Goal: Navigation & Orientation: Understand site structure

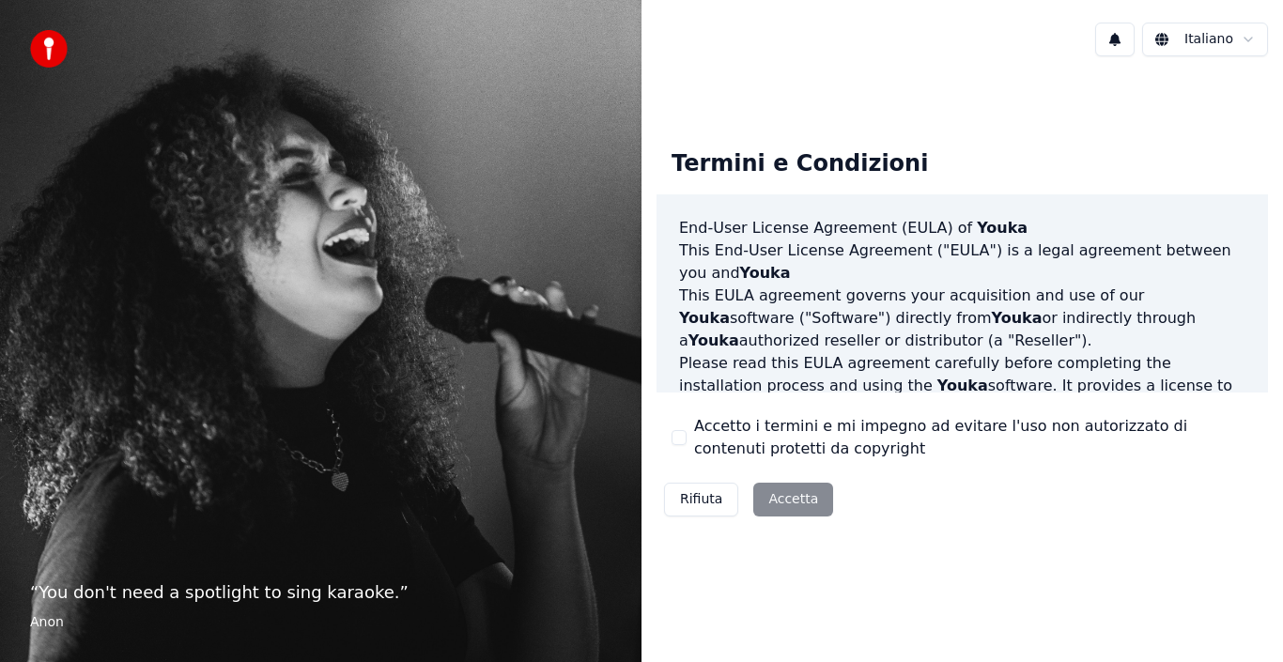
click at [1204, 40] on html "“ You don't need a spotlight to sing karaoke. ” Anon Italiano Termini e Condizi…" at bounding box center [641, 331] width 1283 height 662
click at [1007, 302] on p "This [PERSON_NAME] agreement governs your acquisition and use of our Youka soft…" at bounding box center [962, 318] width 566 height 68
click at [784, 500] on div "Rifiuta Accetta" at bounding box center [748, 499] width 184 height 49
click at [43, 39] on img at bounding box center [49, 49] width 38 height 38
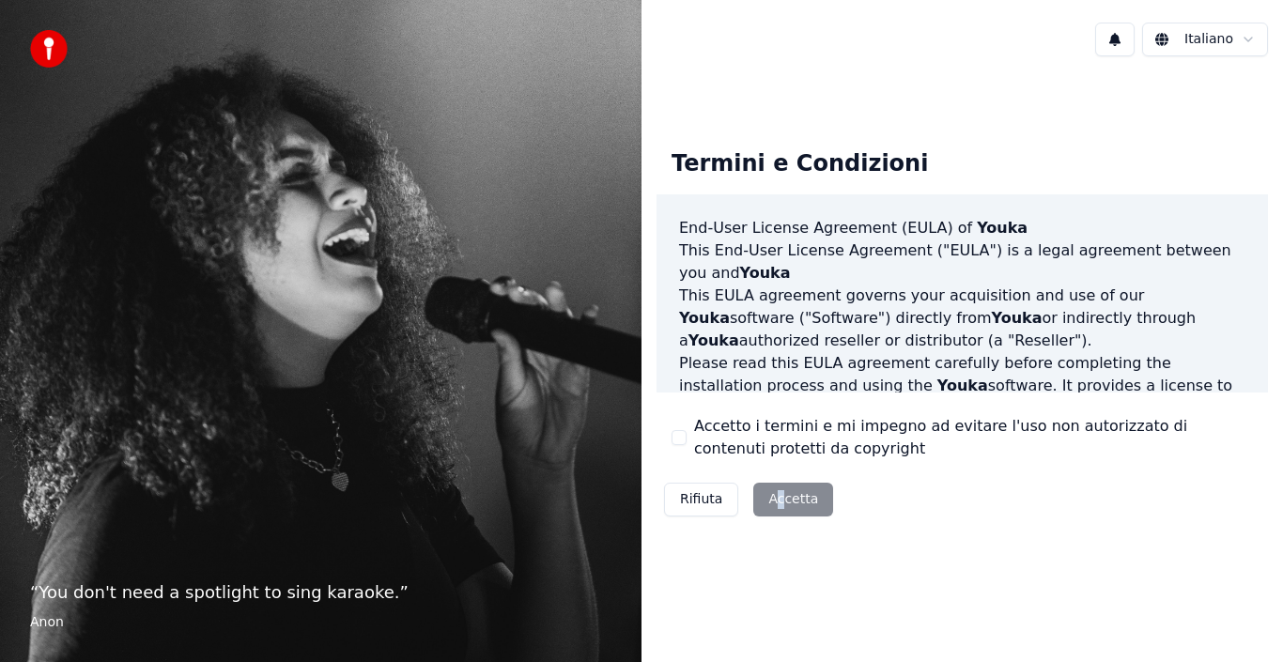
click at [777, 497] on div "Rifiuta Accetta" at bounding box center [748, 499] width 184 height 49
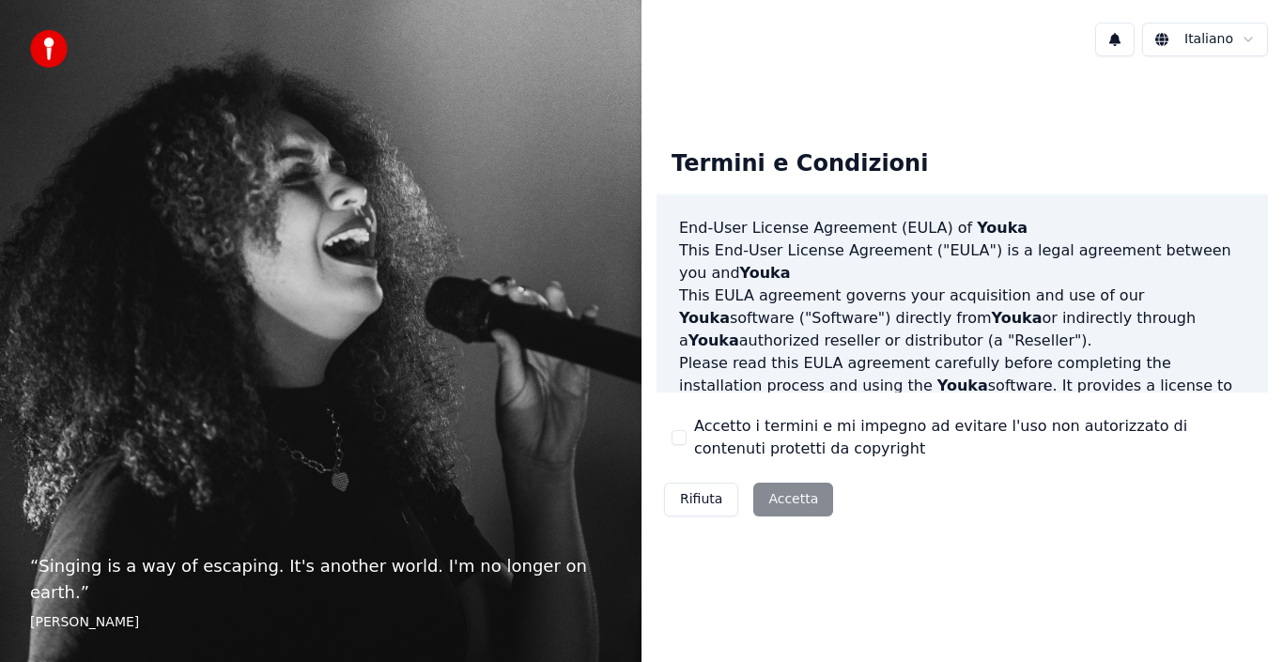
click at [793, 497] on div "Rifiuta Accetta" at bounding box center [748, 499] width 184 height 49
click at [1229, 40] on html "“ Singing is a way of escaping. It's another world. I'm no longer on earth. ” E…" at bounding box center [641, 331] width 1283 height 662
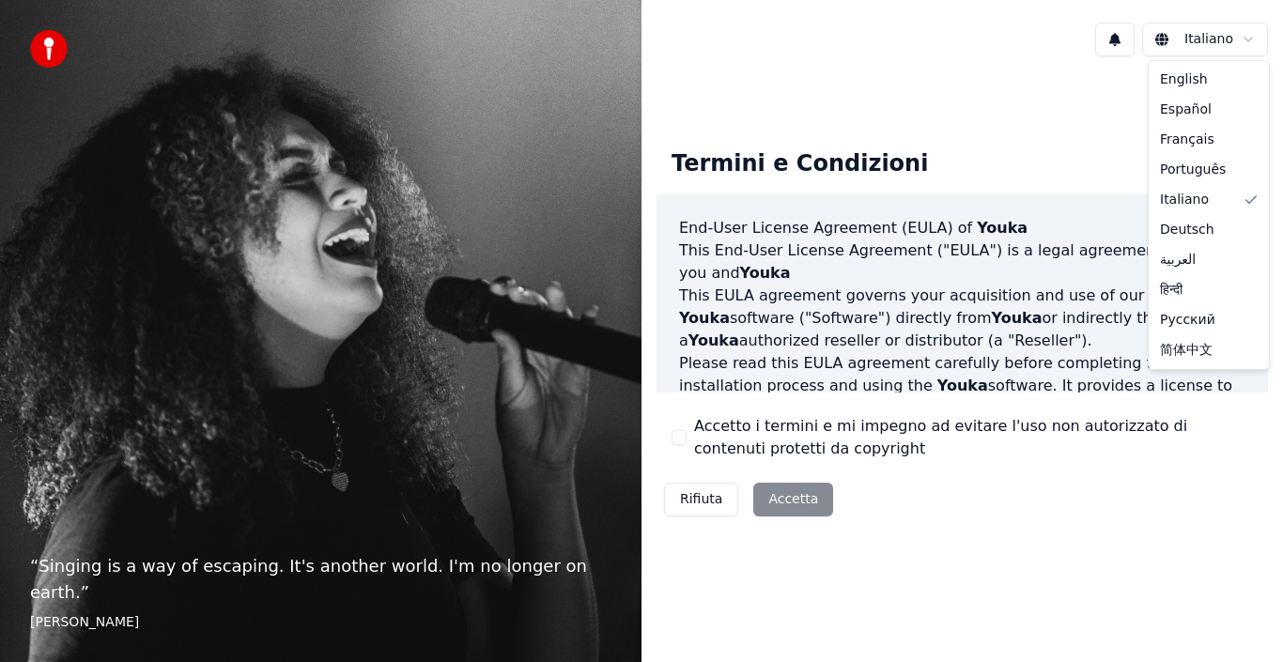
click at [1165, 39] on html "“ Singing is a way of escaping. It's another world. I'm no longer on earth. ” E…" at bounding box center [641, 331] width 1283 height 662
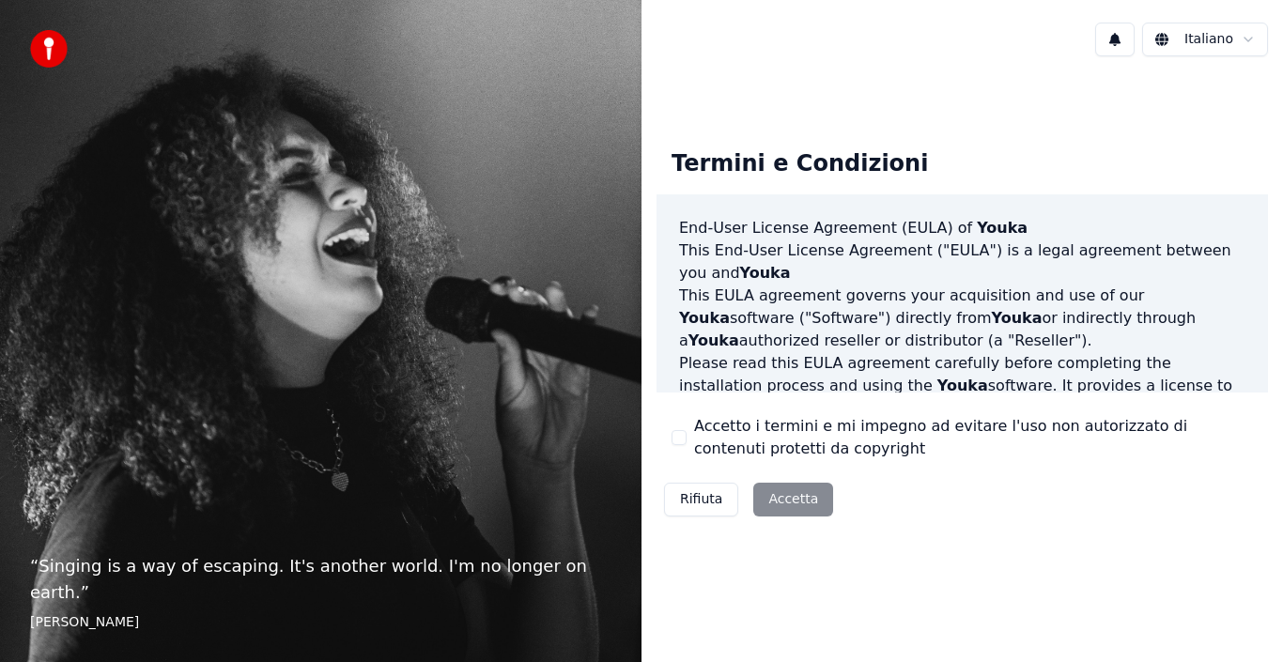
click at [1165, 39] on html "“ Singing is a way of escaping. It's another world. I'm no longer on earth. ” E…" at bounding box center [641, 331] width 1283 height 662
click at [1177, 200] on div "End-User License Agreement (EULA) of Youka This End-User License Agreement ("EU…" at bounding box center [961, 293] width 611 height 199
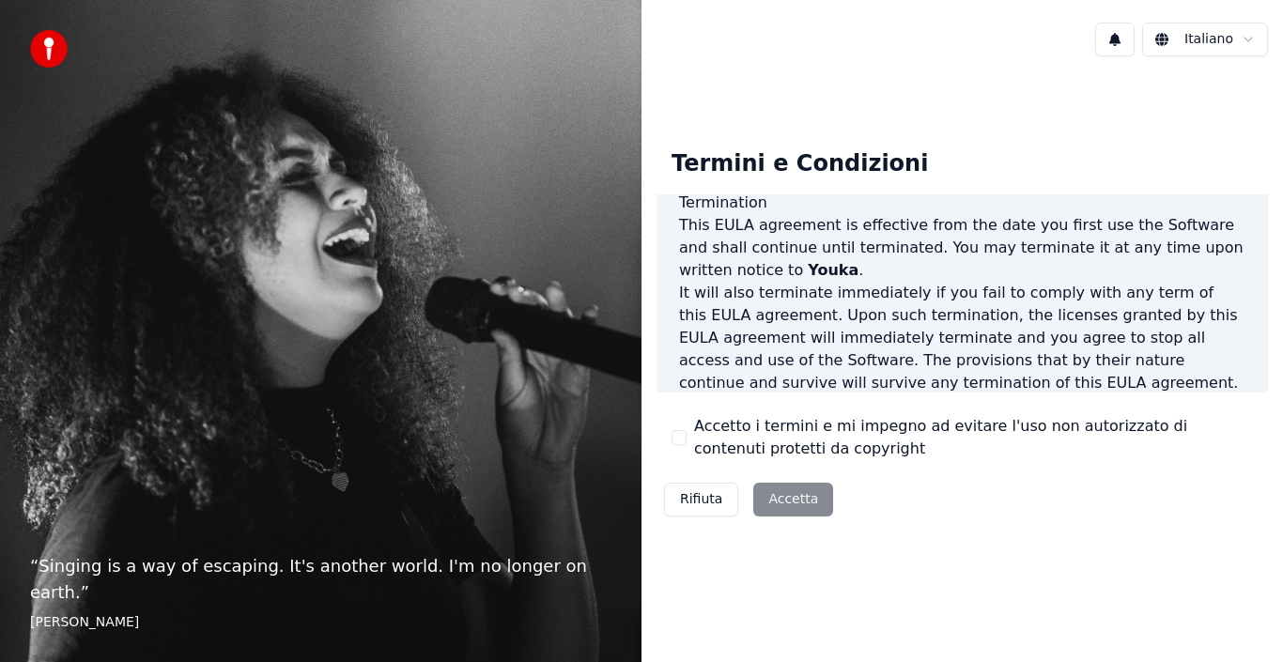
scroll to position [1288, 0]
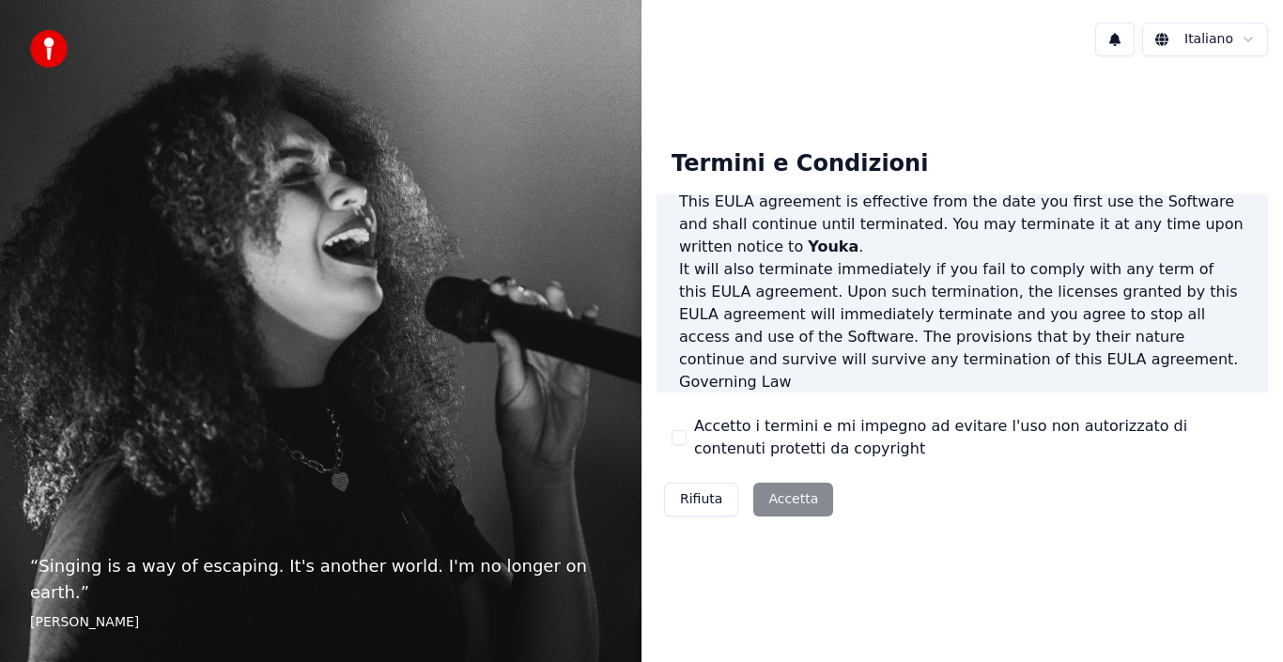
click at [765, 501] on div "Rifiuta Accetta" at bounding box center [748, 499] width 184 height 49
click at [597, 621] on footer "[PERSON_NAME]" at bounding box center [320, 622] width 581 height 19
click at [699, 499] on button "Rifiuta" at bounding box center [701, 500] width 74 height 34
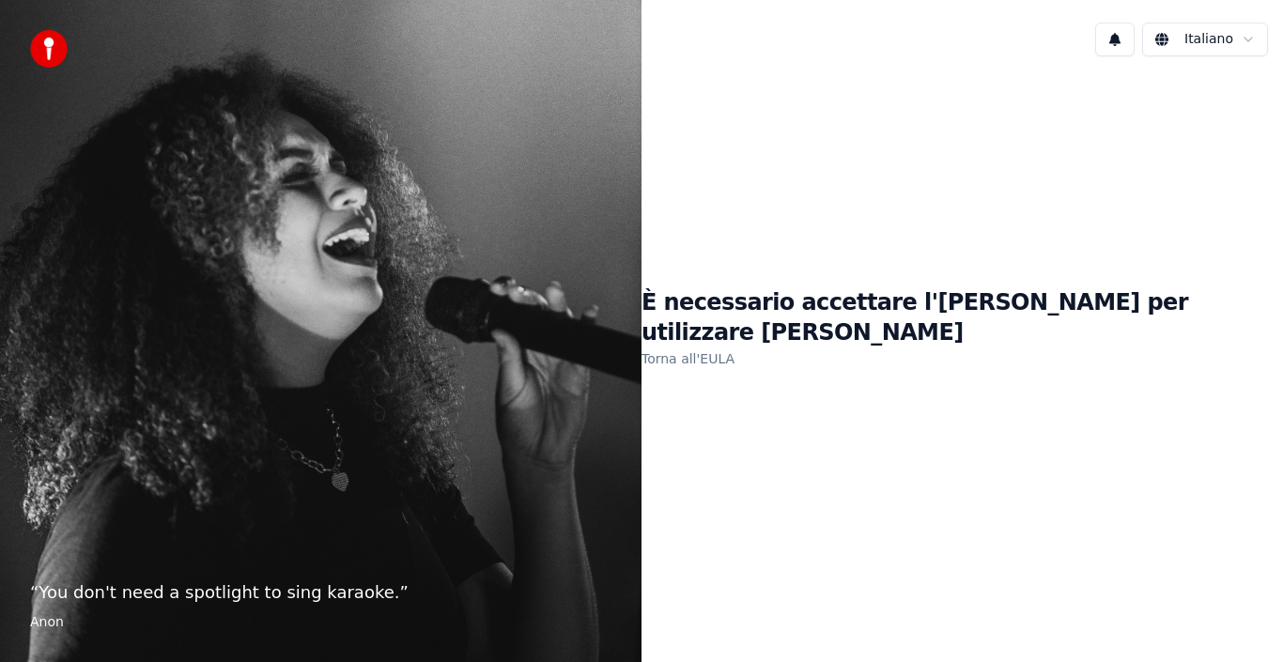
click at [734, 344] on link "Torna all'EULA" at bounding box center [687, 359] width 93 height 30
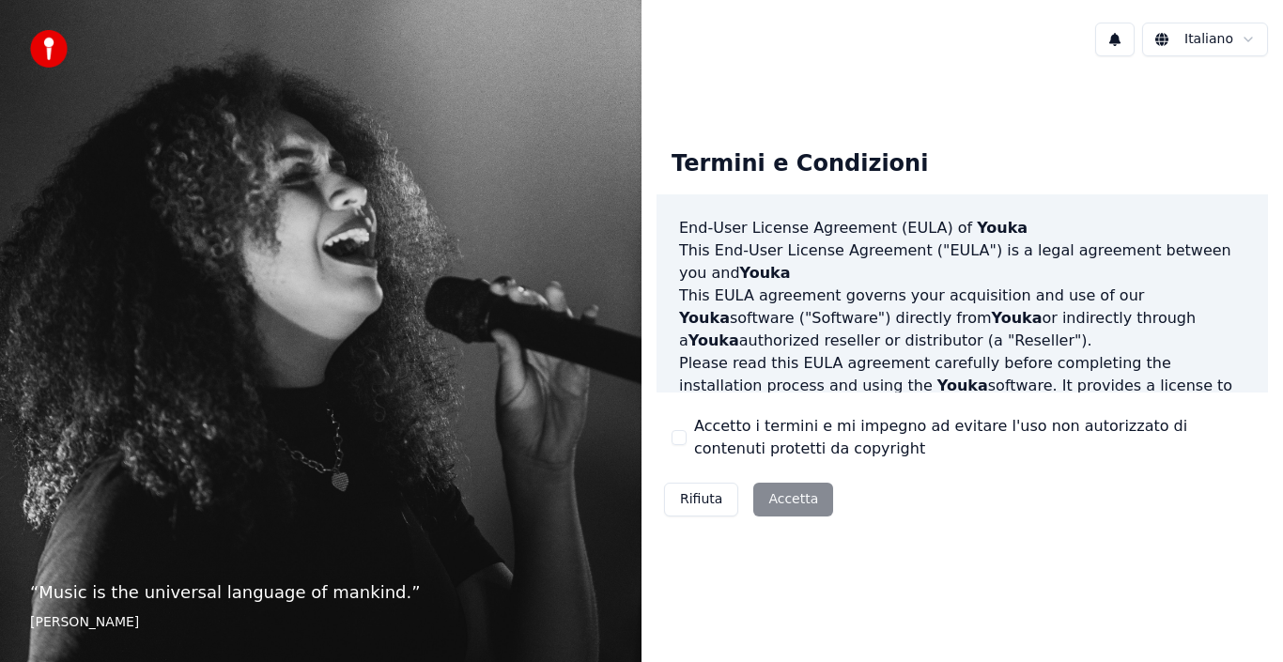
click at [777, 496] on div "Rifiuta Accetta" at bounding box center [748, 499] width 184 height 49
click at [692, 499] on button "Rifiuta" at bounding box center [701, 500] width 74 height 34
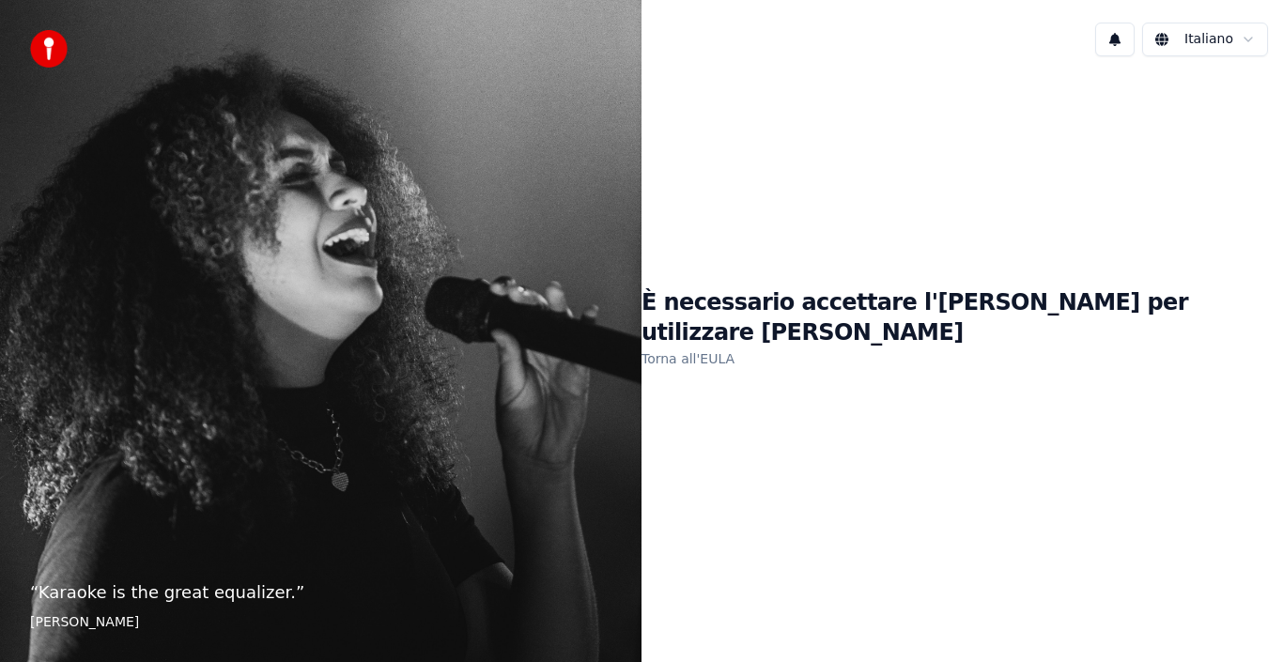
click at [1209, 34] on html "“ Karaoke is the great equalizer. ” Aisha Tyler Italiano È necessario accettare…" at bounding box center [641, 331] width 1283 height 662
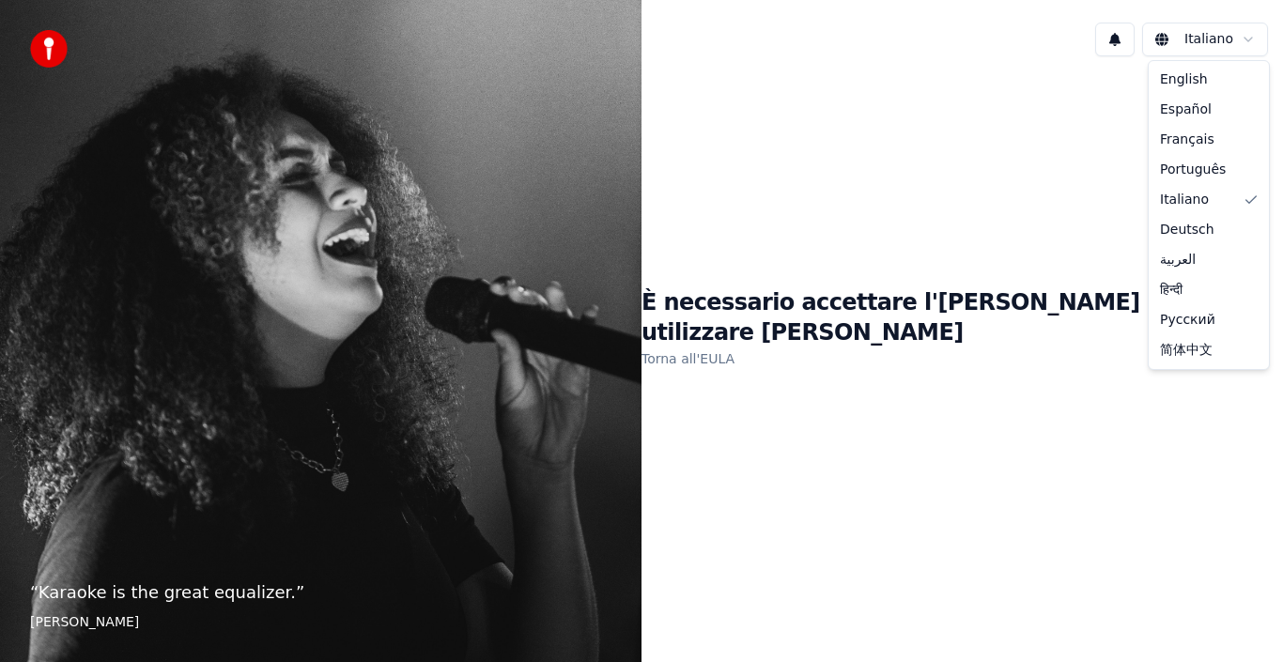
click at [1209, 35] on html "“ Karaoke is the great equalizer. ” Aisha Tyler Italiano È necessario accettare…" at bounding box center [641, 331] width 1283 height 662
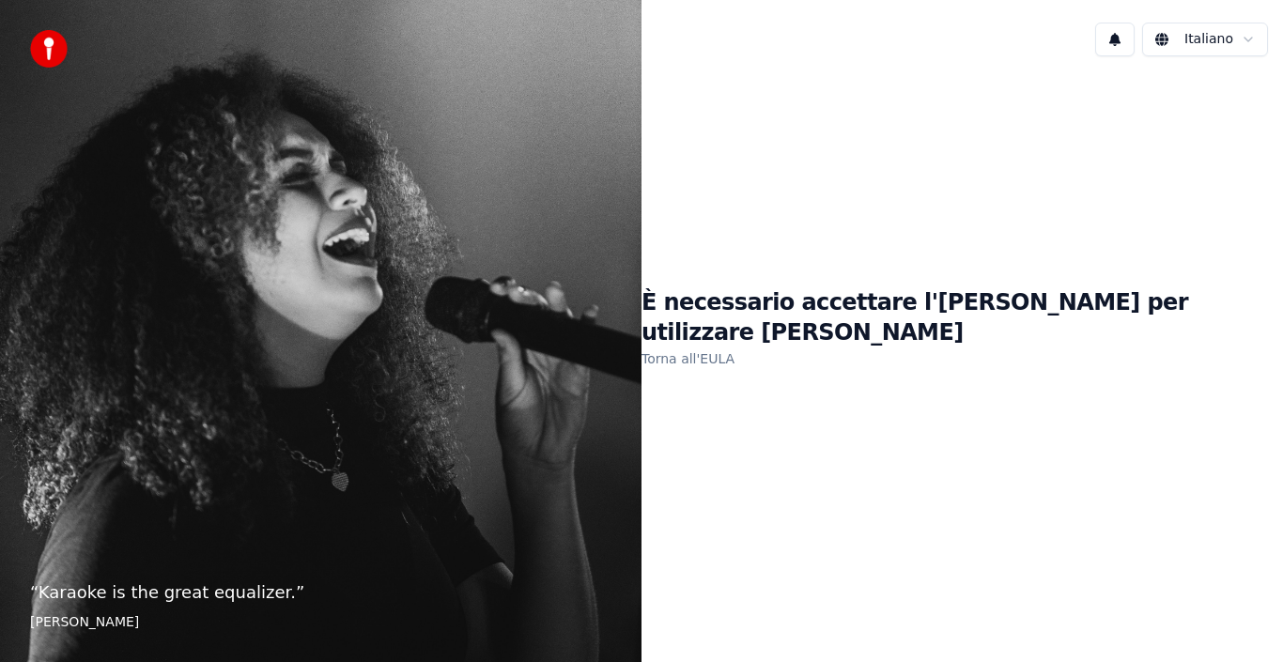
click at [734, 344] on link "Torna all'EULA" at bounding box center [687, 359] width 93 height 30
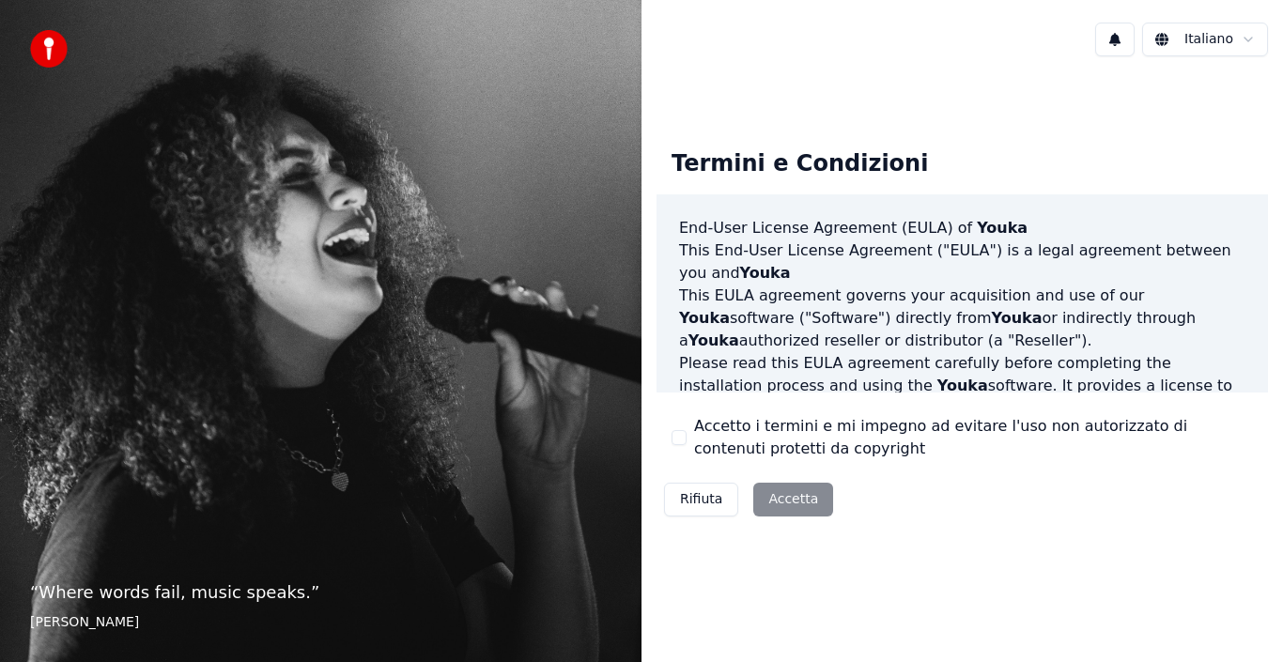
click at [124, 626] on footer "Hans Christian Andersen" at bounding box center [320, 622] width 581 height 19
click at [49, 586] on p "“ Where words fail, music speaks. ”" at bounding box center [320, 592] width 581 height 26
click at [49, 46] on img at bounding box center [49, 49] width 38 height 38
click at [792, 496] on div "Rifiuta Accetta" at bounding box center [748, 499] width 184 height 49
click at [793, 496] on div "Rifiuta Accetta" at bounding box center [748, 499] width 184 height 49
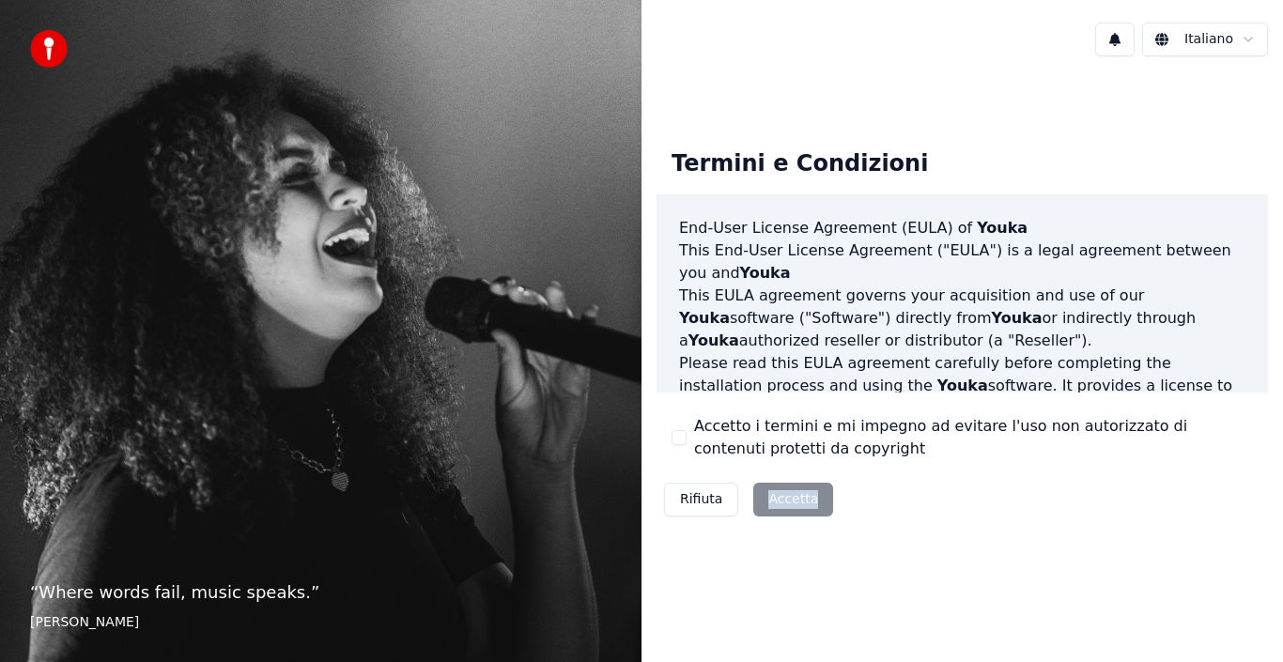
click at [793, 496] on div "Rifiuta Accetta" at bounding box center [748, 499] width 184 height 49
click at [794, 496] on div "Rifiuta Accetta" at bounding box center [748, 499] width 184 height 49
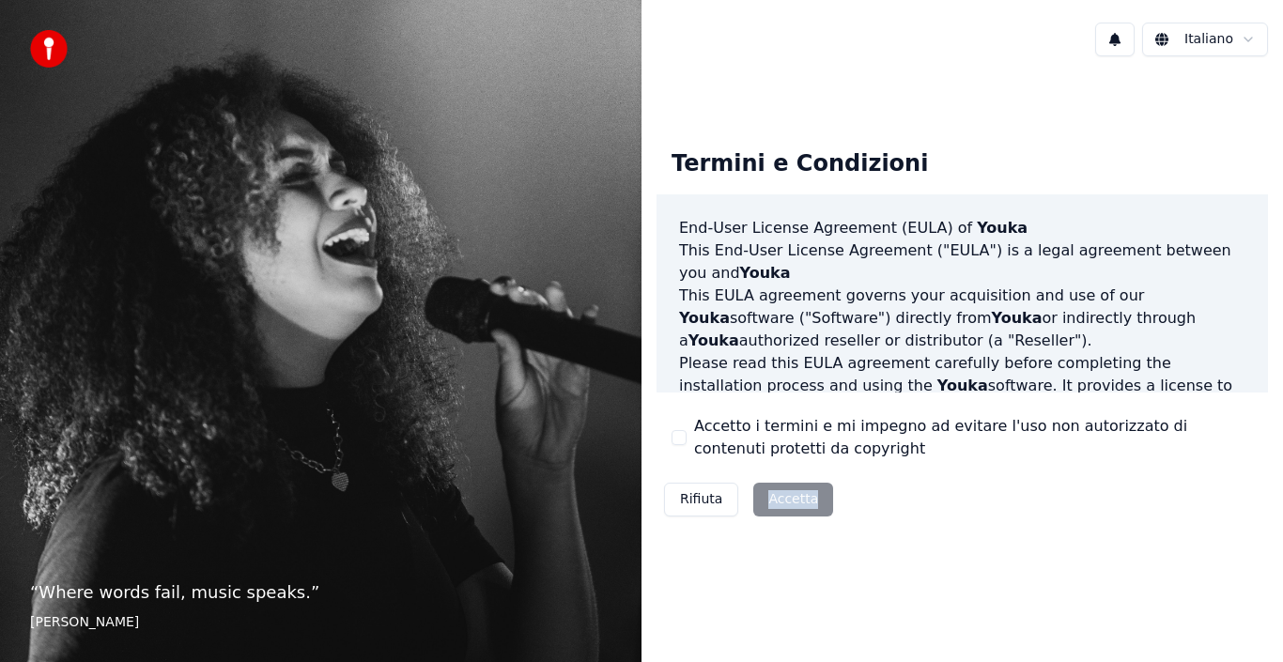
click at [794, 496] on div "Rifiuta Accetta" at bounding box center [748, 499] width 184 height 49
click at [927, 247] on p "This End-User License Agreement ("EULA") is a legal agreement between you and Y…" at bounding box center [962, 261] width 566 height 45
click at [889, 229] on h3 "End-User License Agreement (EULA) of Youka" at bounding box center [962, 228] width 566 height 23
click at [703, 499] on button "Rifiuta" at bounding box center [701, 500] width 74 height 34
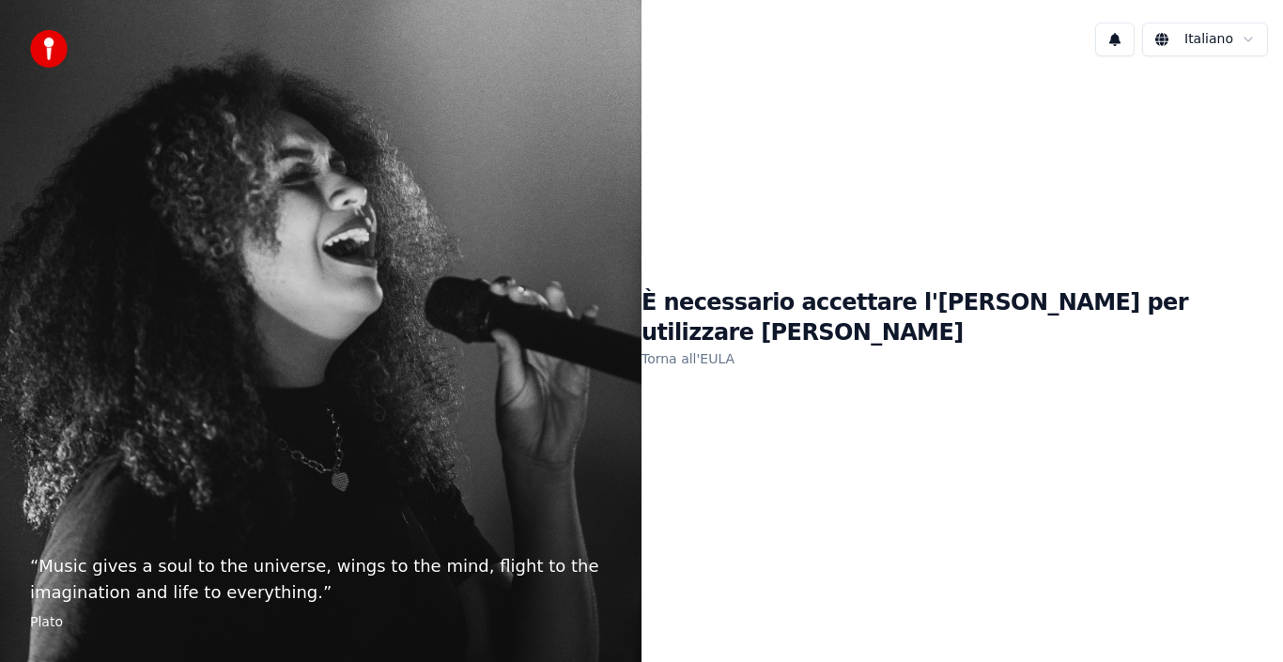
click at [290, 484] on div "“ Music gives a soul to the universe, wings to the mind, flight to the imaginat…" at bounding box center [320, 331] width 641 height 662
click at [185, 592] on p "“ Music gives a soul to the universe, wings to the mind, flight to the imaginat…" at bounding box center [320, 579] width 581 height 53
click at [45, 622] on footer "Plato" at bounding box center [320, 622] width 581 height 19
click at [734, 344] on link "Torna all'EULA" at bounding box center [687, 359] width 93 height 30
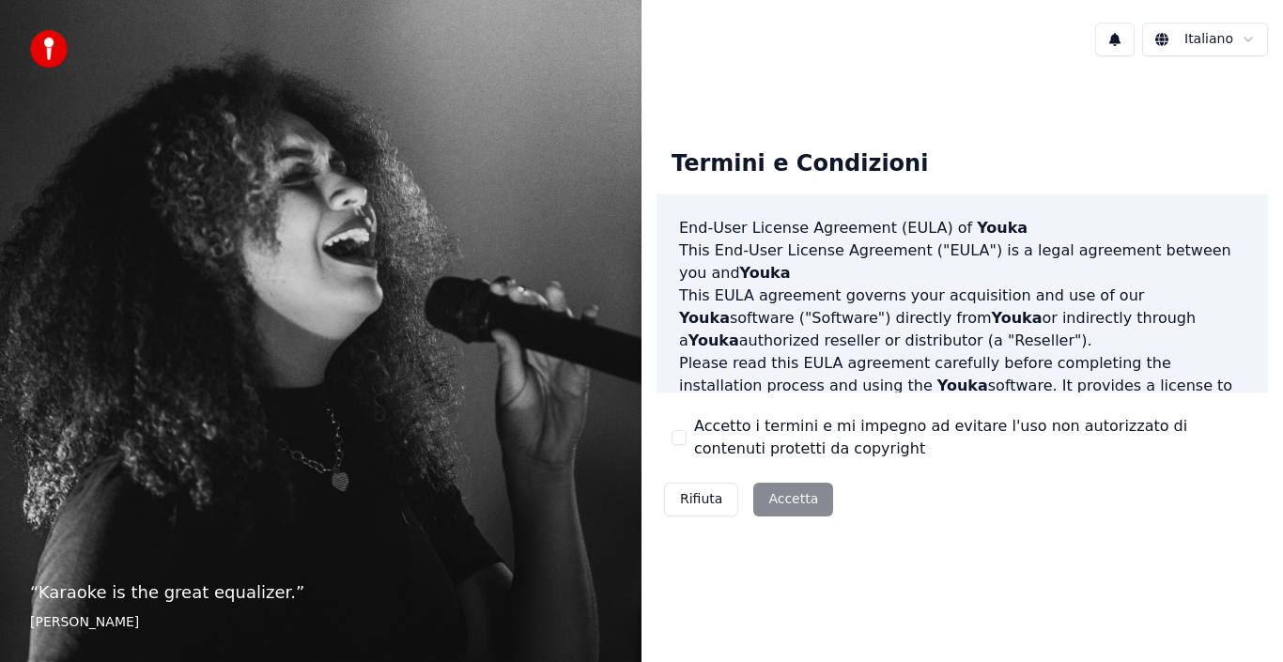
click at [39, 630] on footer "Aisha Tyler" at bounding box center [320, 622] width 581 height 19
